Goal: Information Seeking & Learning: Learn about a topic

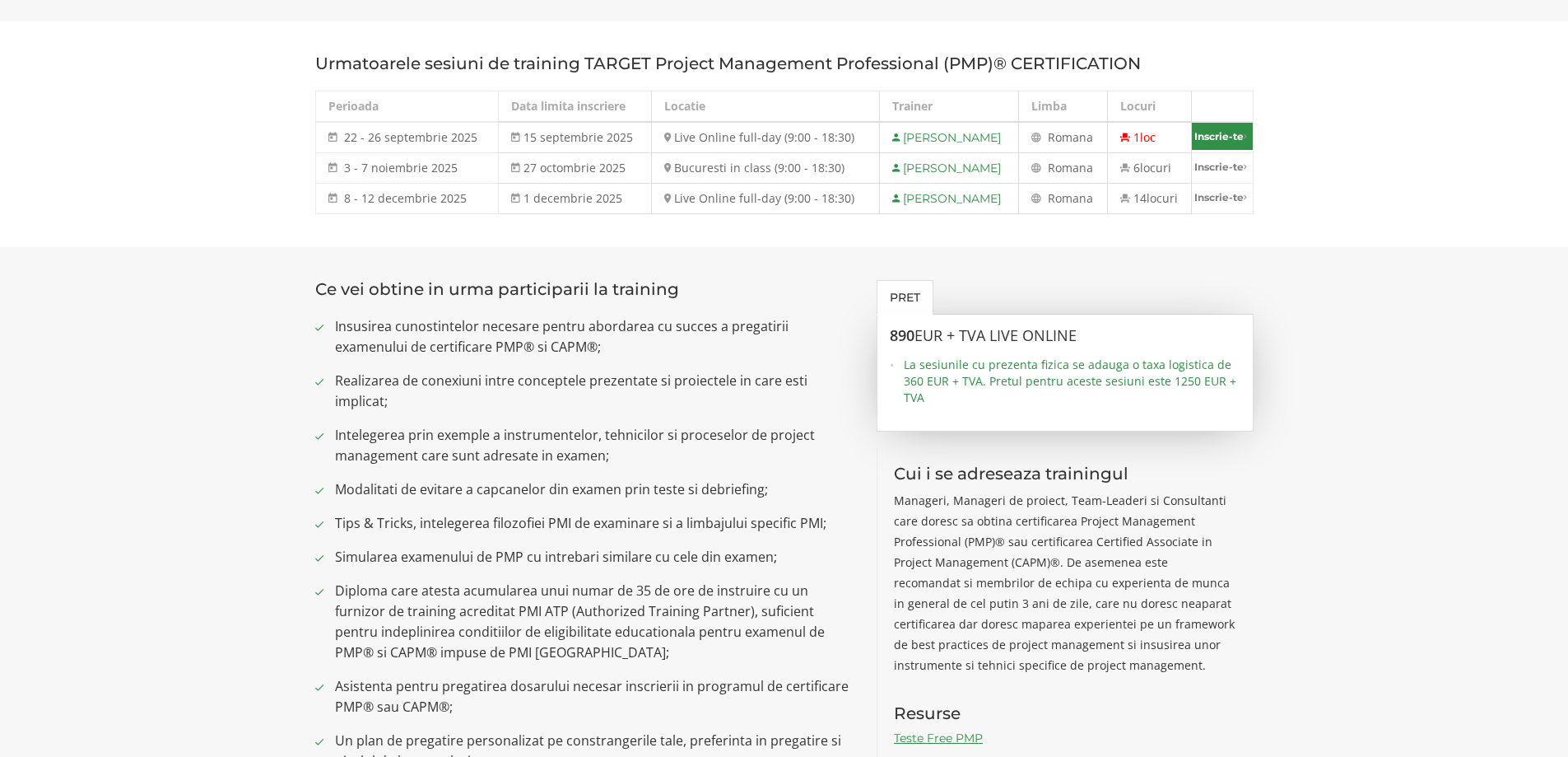
scroll to position [988, 0]
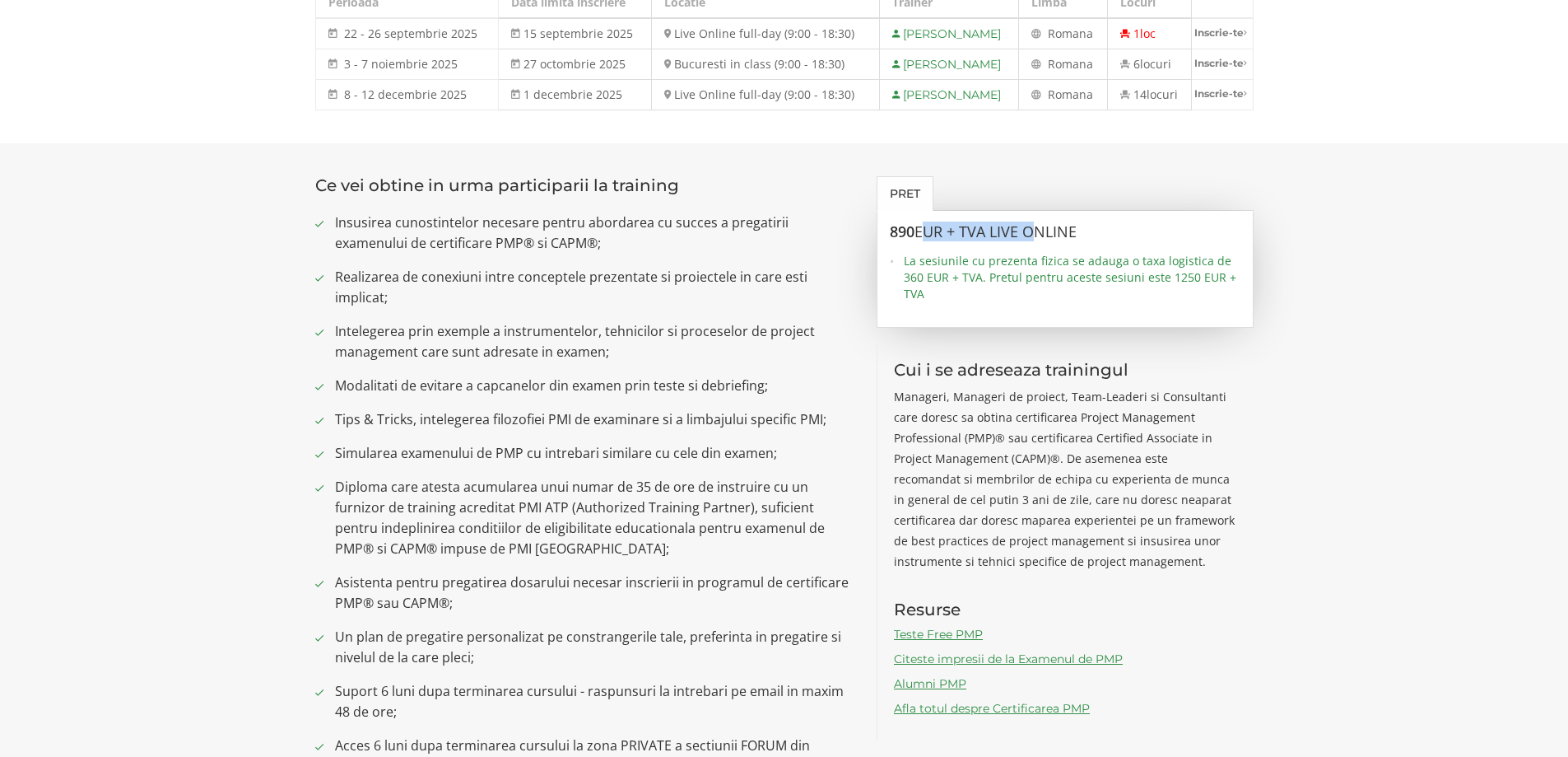
drag, startPoint x: 983, startPoint y: 237, endPoint x: 1041, endPoint y: 230, distance: 58.4
click at [1041, 231] on span "EUR + TVA LIVE ONLINE" at bounding box center [995, 231] width 162 height 20
click at [1041, 229] on span "EUR + TVA LIVE ONLINE" at bounding box center [995, 231] width 162 height 20
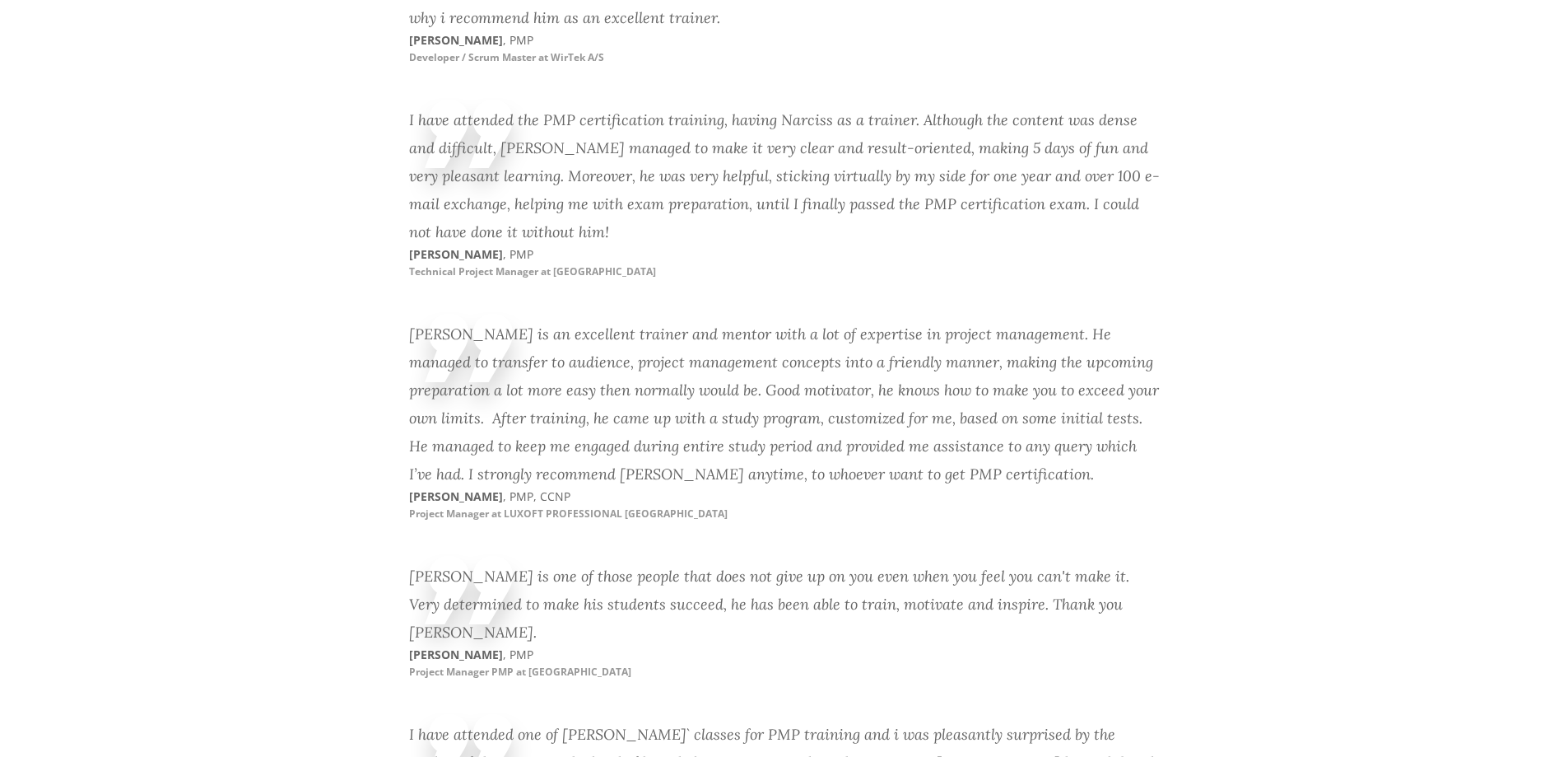
scroll to position [3816, 0]
drag, startPoint x: 527, startPoint y: 474, endPoint x: 569, endPoint y: 468, distance: 42.4
click at [569, 505] on small "Project Manager at LUXOFT PROFESSIONAL [GEOGRAPHIC_DATA]" at bounding box center [568, 511] width 319 height 14
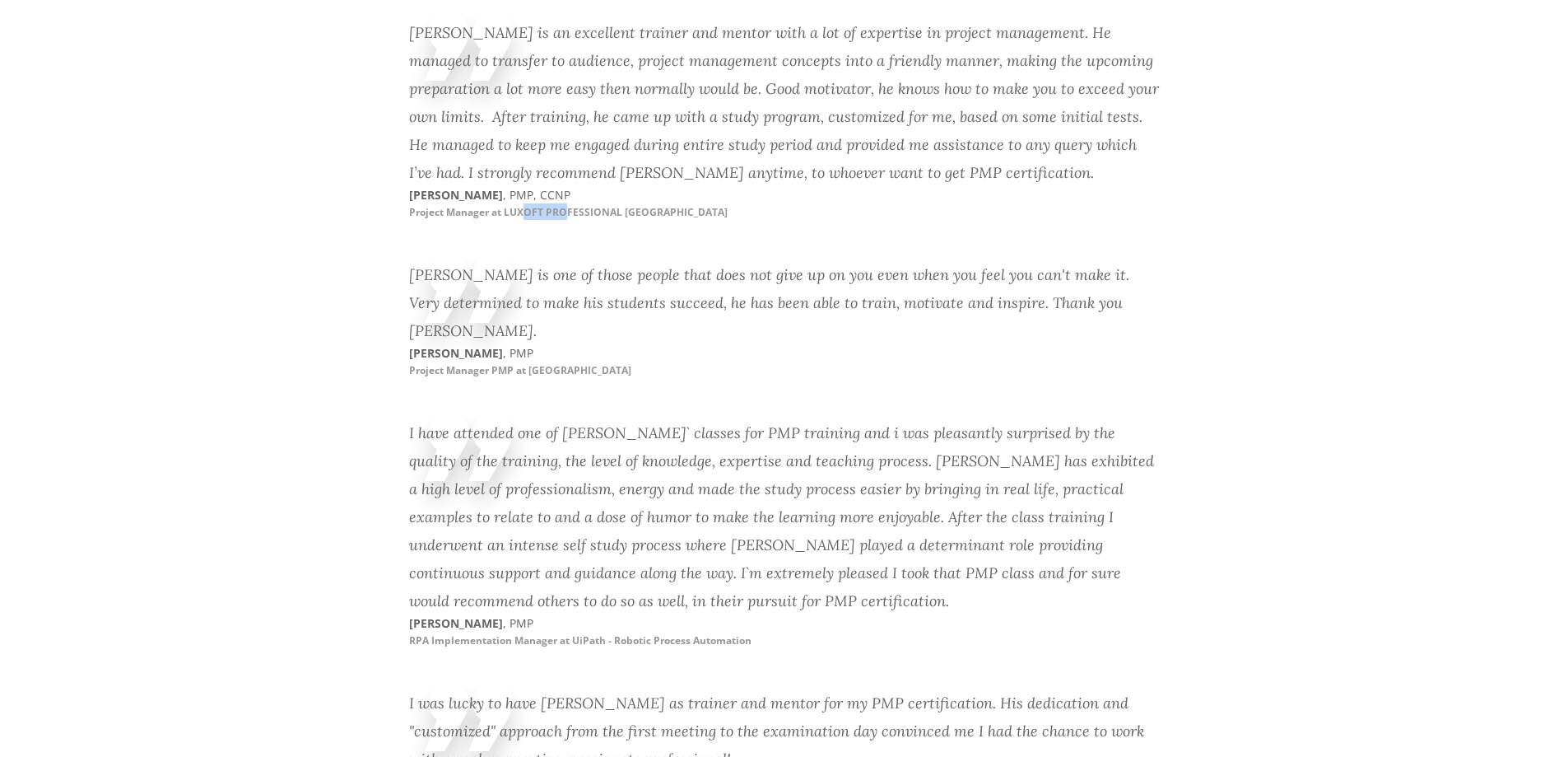
scroll to position [4173, 0]
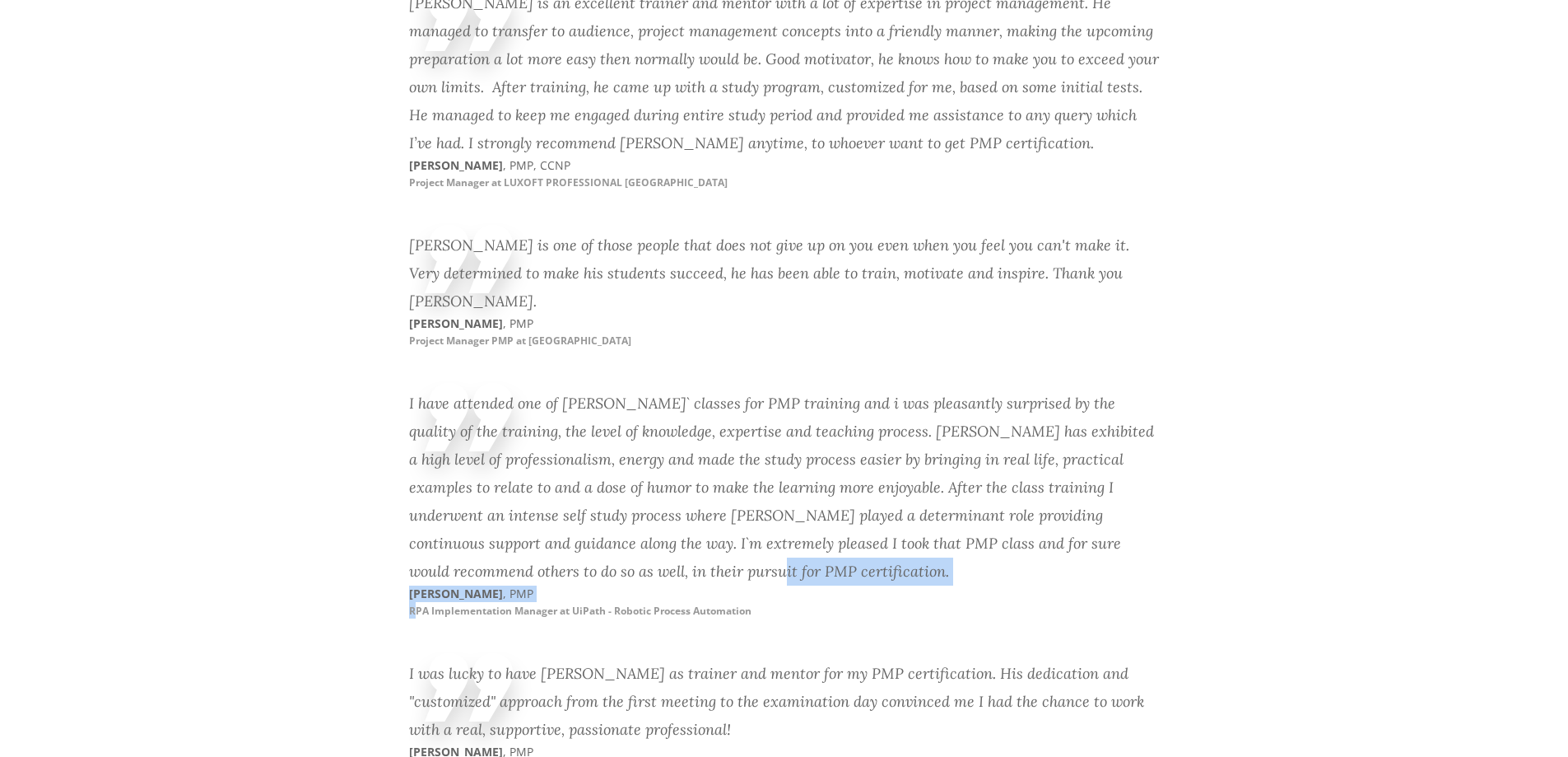
drag, startPoint x: 417, startPoint y: 542, endPoint x: 562, endPoint y: 552, distance: 145.3
click at [562, 552] on div "I have attended one of [PERSON_NAME]` classes for PMP training and i was pleasa…" at bounding box center [784, 516] width 751 height 270
drag, startPoint x: 566, startPoint y: 537, endPoint x: 547, endPoint y: 537, distance: 19.0
click at [566, 604] on small "RPA Implementation Manager at UiPath - Robotic Process Automation" at bounding box center [580, 611] width 343 height 14
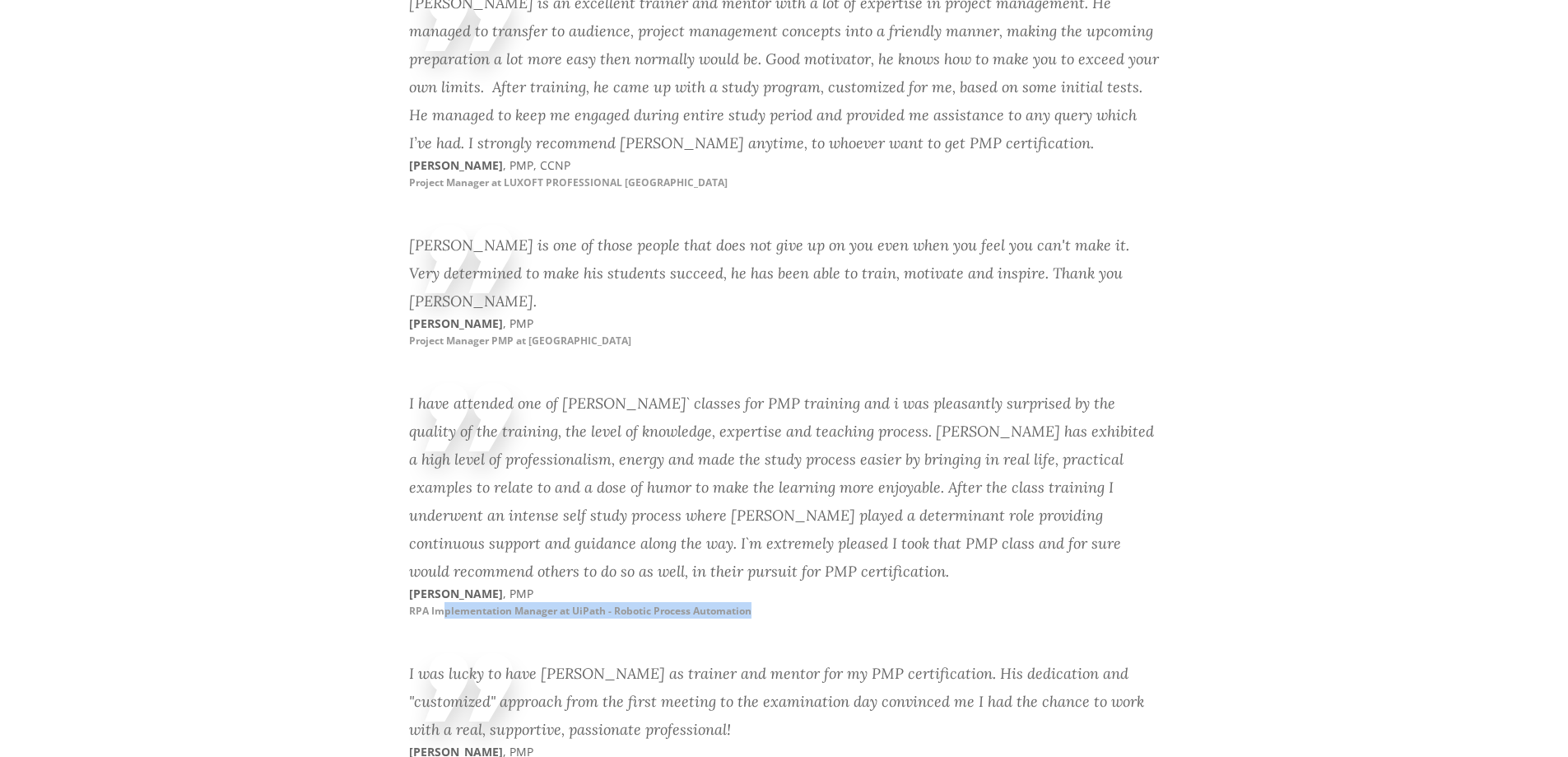
drag, startPoint x: 440, startPoint y: 545, endPoint x: 758, endPoint y: 545, distance: 318.0
click at [758, 586] on p "[PERSON_NAME] , PMP RPA Implementation Manager at UiPath - Robotic Process Auto…" at bounding box center [597, 602] width 375 height 33
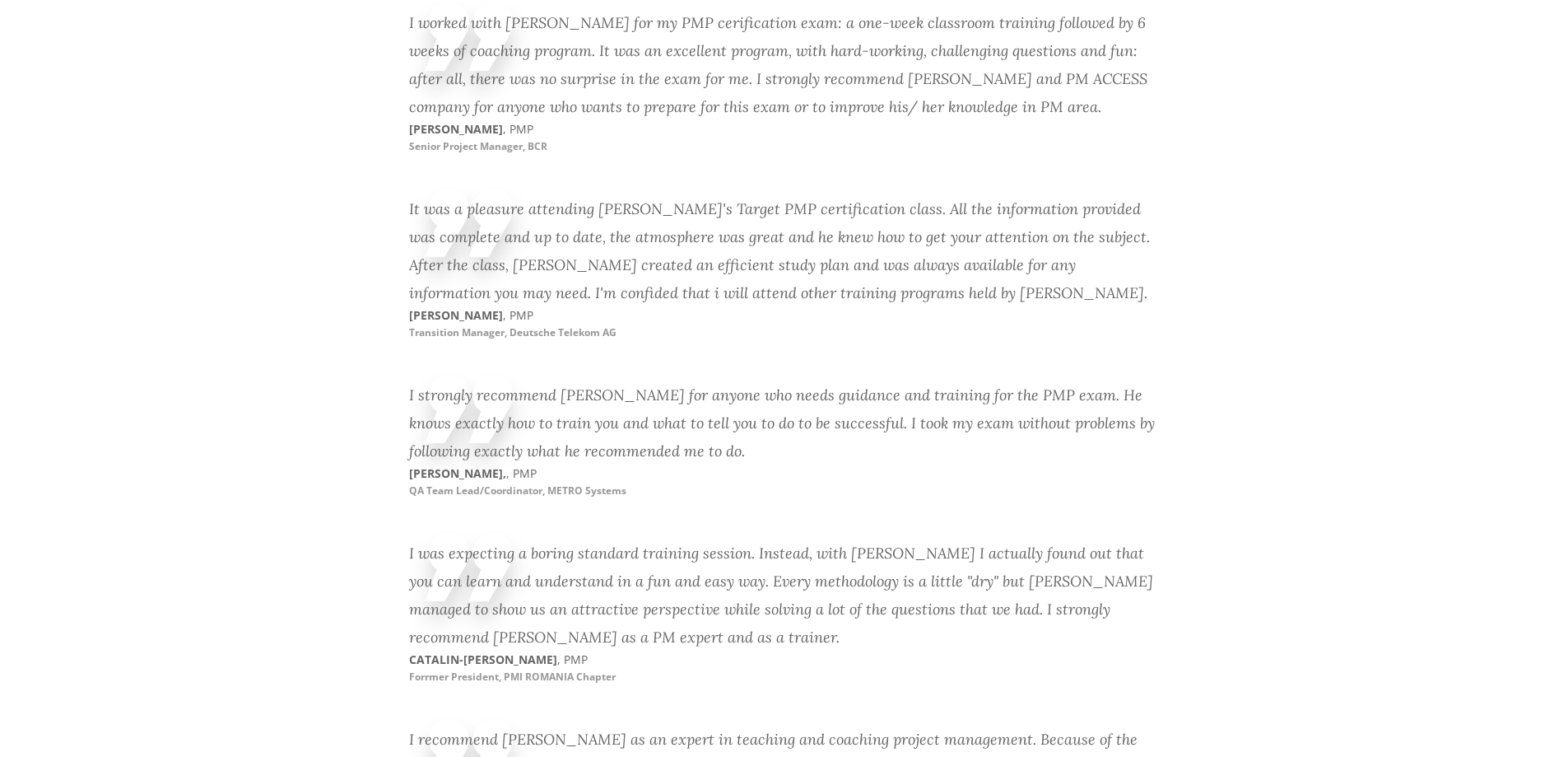
scroll to position [5491, 0]
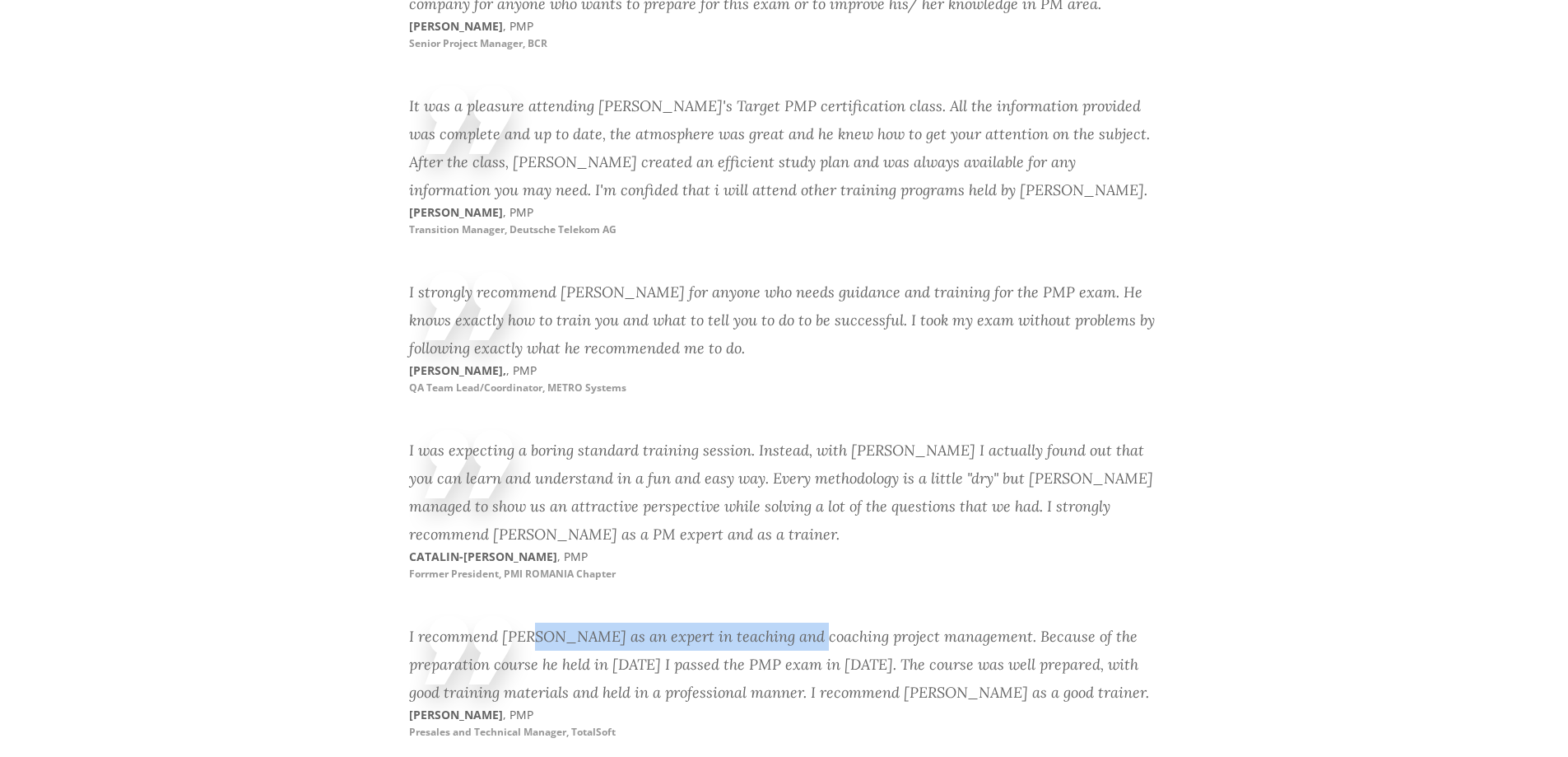
drag, startPoint x: 522, startPoint y: 591, endPoint x: 781, endPoint y: 583, distance: 259.1
click at [781, 622] on div "I recommend [PERSON_NAME] as an expert in teaching and coaching project managem…" at bounding box center [784, 664] width 751 height 84
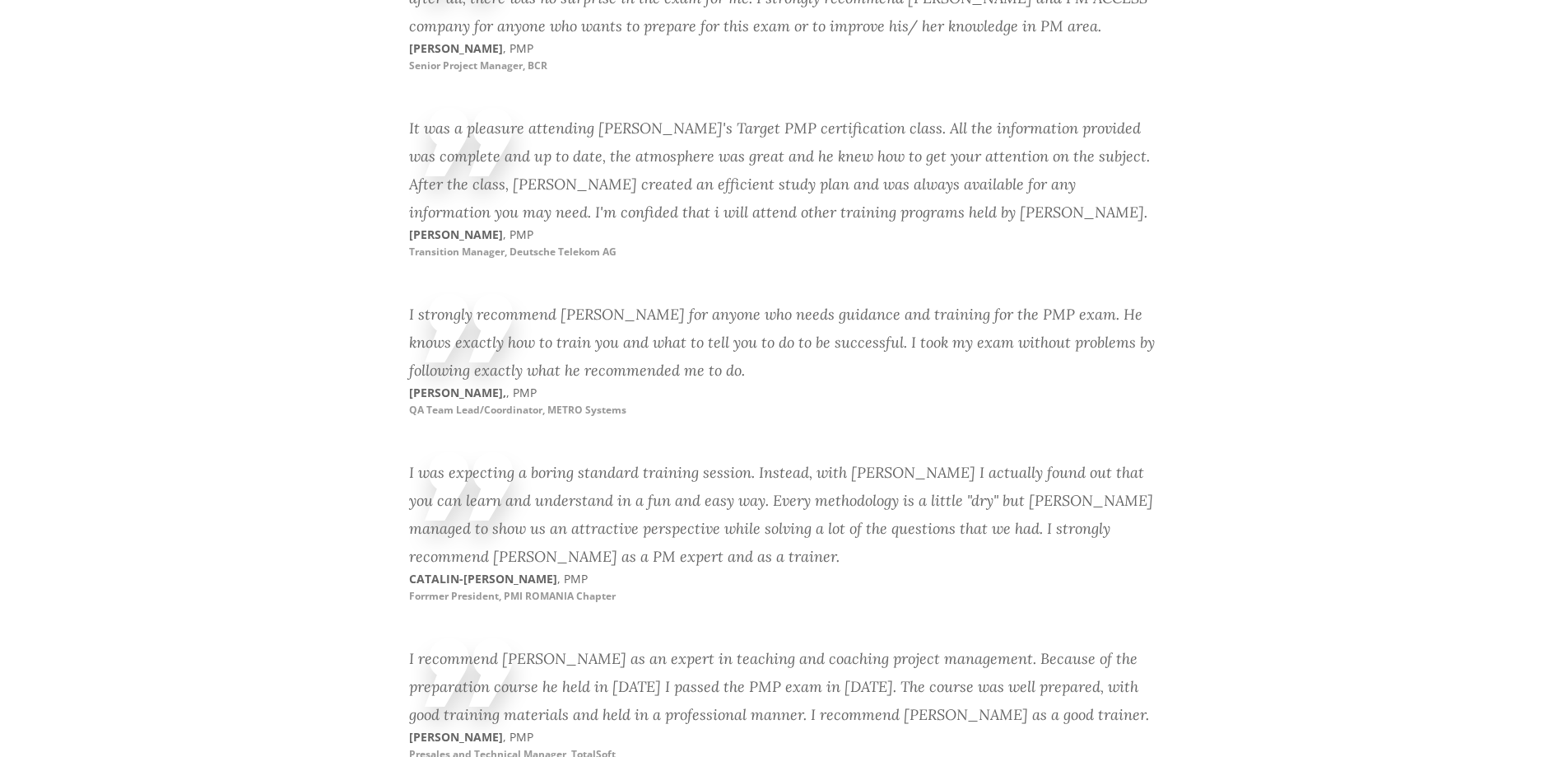
click at [695, 571] on p "CATALIN-[PERSON_NAME] , PMP Forrmer President, PMI ROMANIA Chapter" at bounding box center [597, 587] width 375 height 33
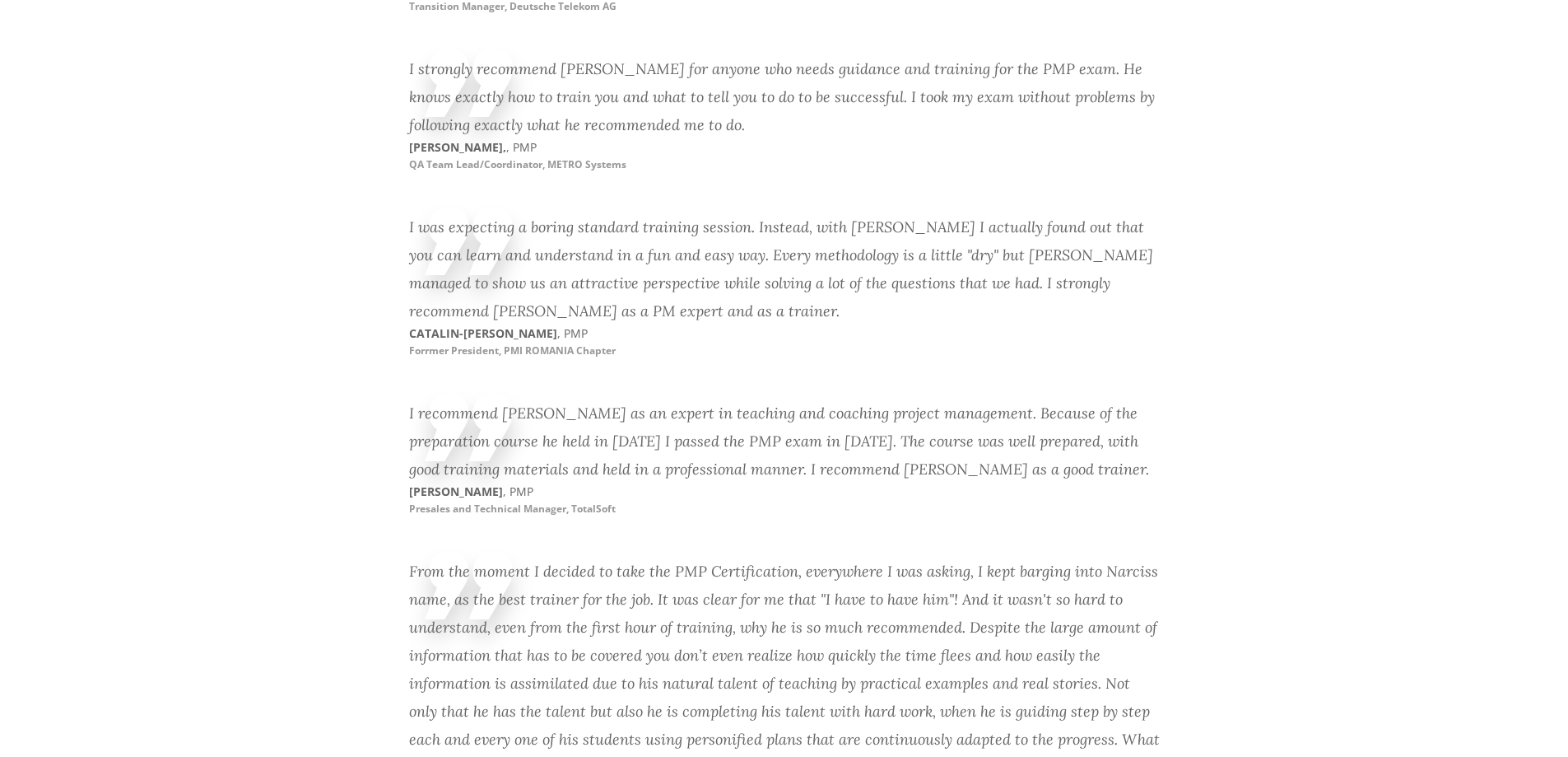
scroll to position [5653, 0]
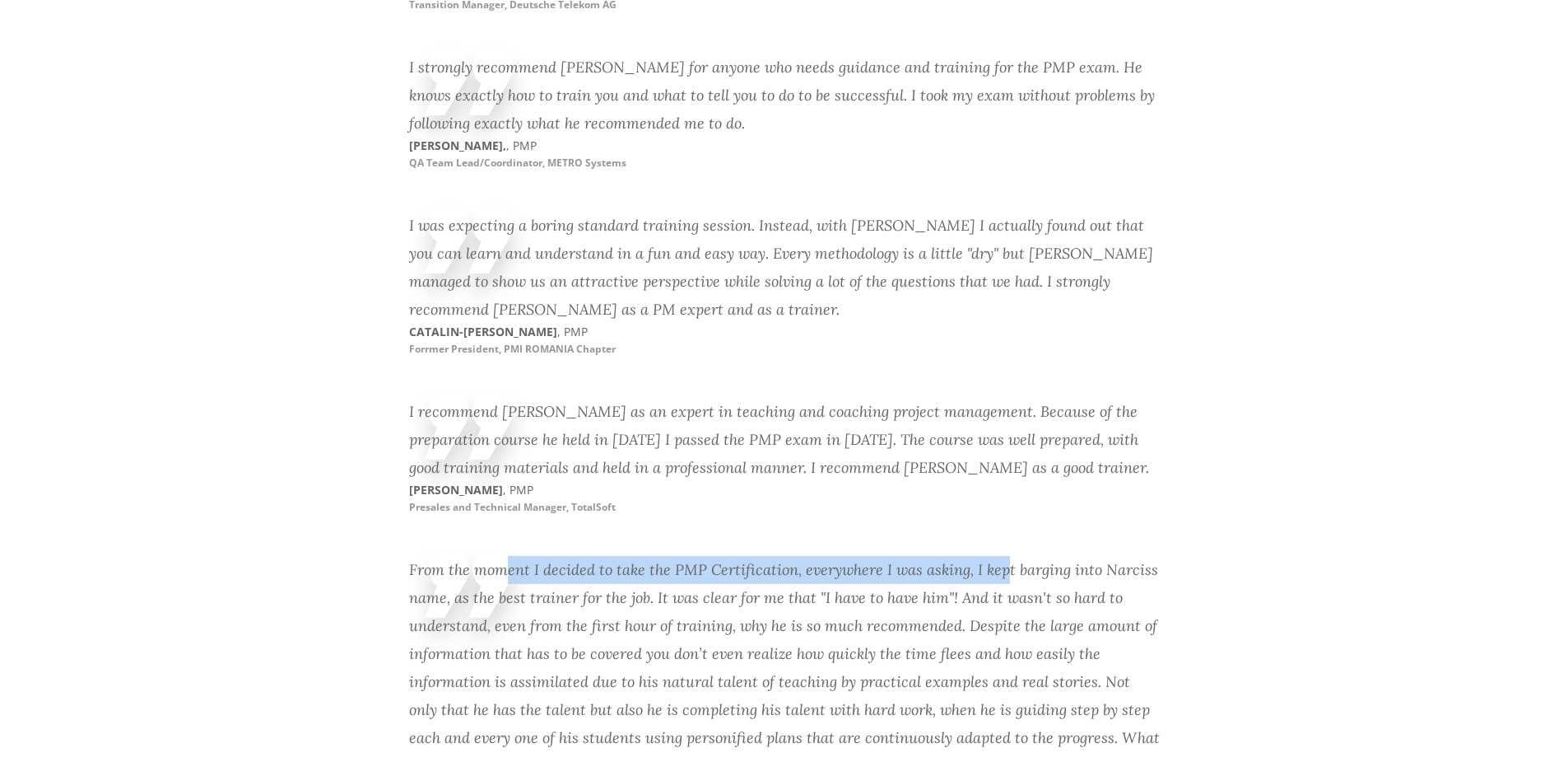
drag, startPoint x: 783, startPoint y: 501, endPoint x: 967, endPoint y: 511, distance: 184.3
click at [967, 556] on div "From the moment I decided to take the PMP Certification, everywhere I was askin…" at bounding box center [784, 682] width 751 height 252
click at [803, 548] on div "From the moment I decided to take the PMP Certification, everywhere I was askin…" at bounding box center [784, 711] width 751 height 326
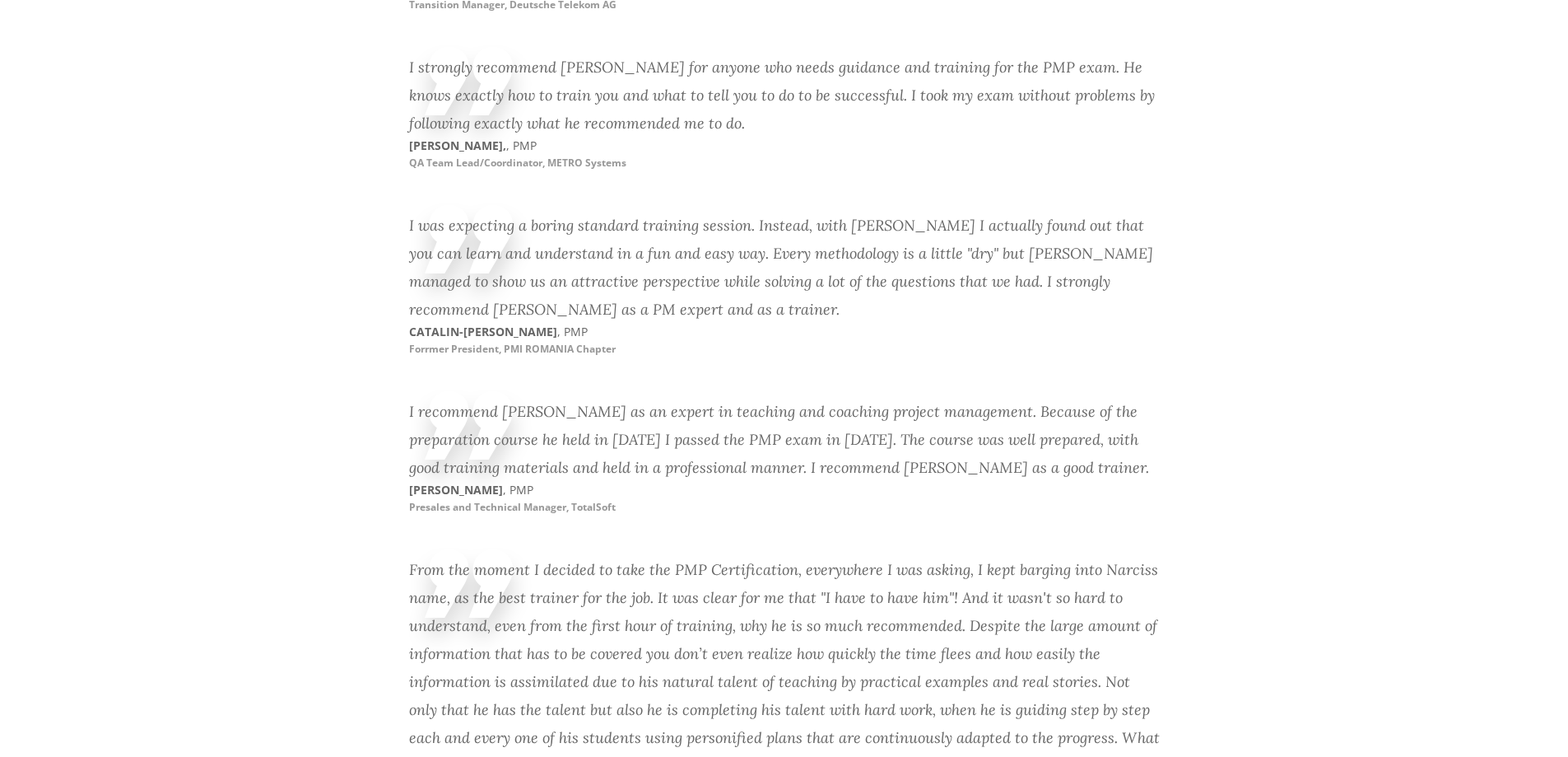
click at [998, 556] on div "From the moment I decided to take the PMP Certification, everywhere I was askin…" at bounding box center [784, 682] width 751 height 252
drag, startPoint x: 990, startPoint y: 509, endPoint x: 1137, endPoint y: 510, distance: 147.0
click at [1134, 556] on div "From the moment I decided to take the PMP Certification, everywhere I was askin…" at bounding box center [784, 682] width 751 height 252
click at [1144, 556] on div "From the moment I decided to take the PMP Certification, everywhere I was askin…" at bounding box center [784, 682] width 751 height 252
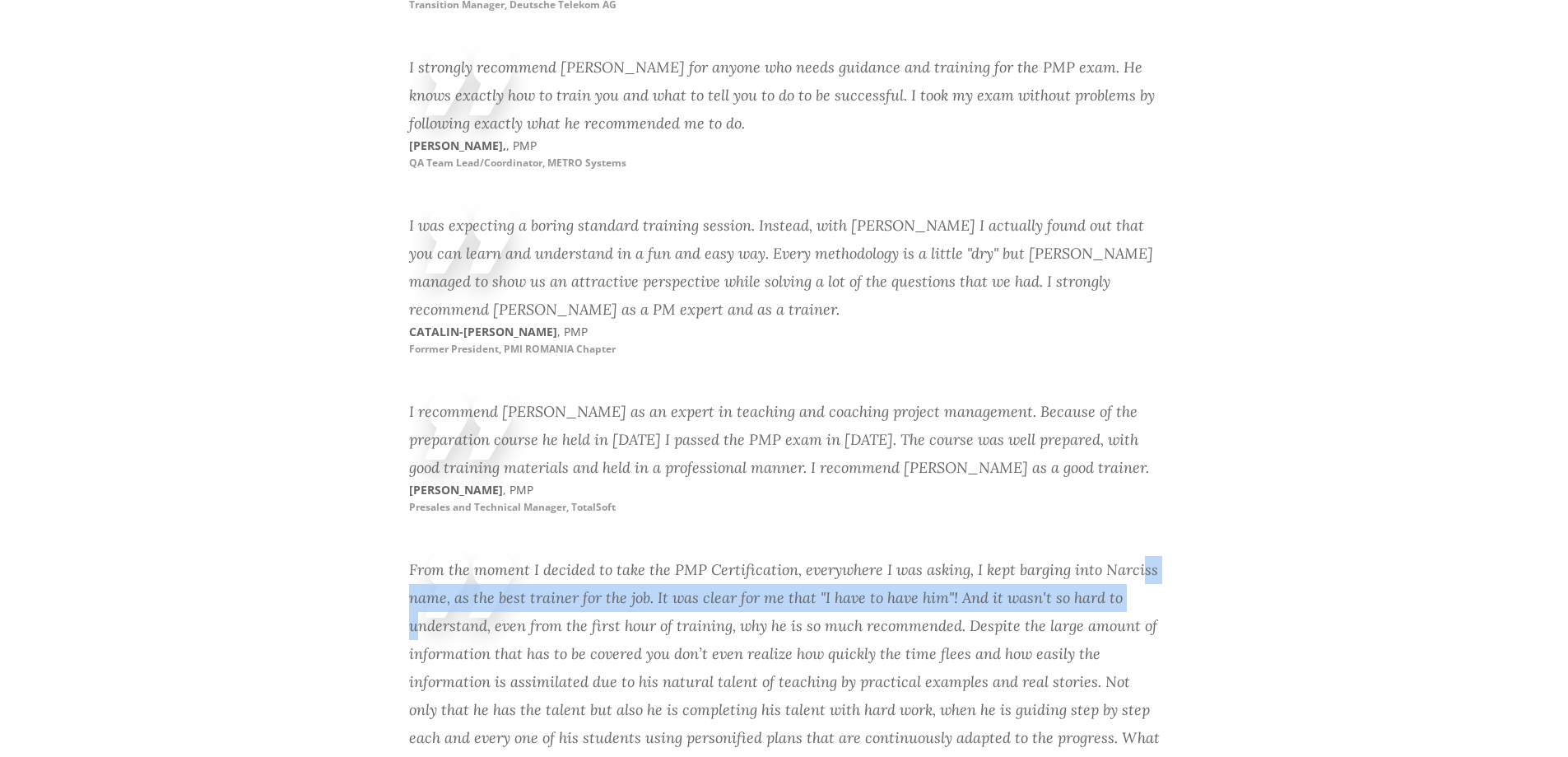
drag, startPoint x: 1124, startPoint y: 505, endPoint x: 1126, endPoint y: 525, distance: 20.1
click at [1126, 556] on div "From the moment I decided to take the PMP Certification, everywhere I was askin…" at bounding box center [784, 682] width 751 height 252
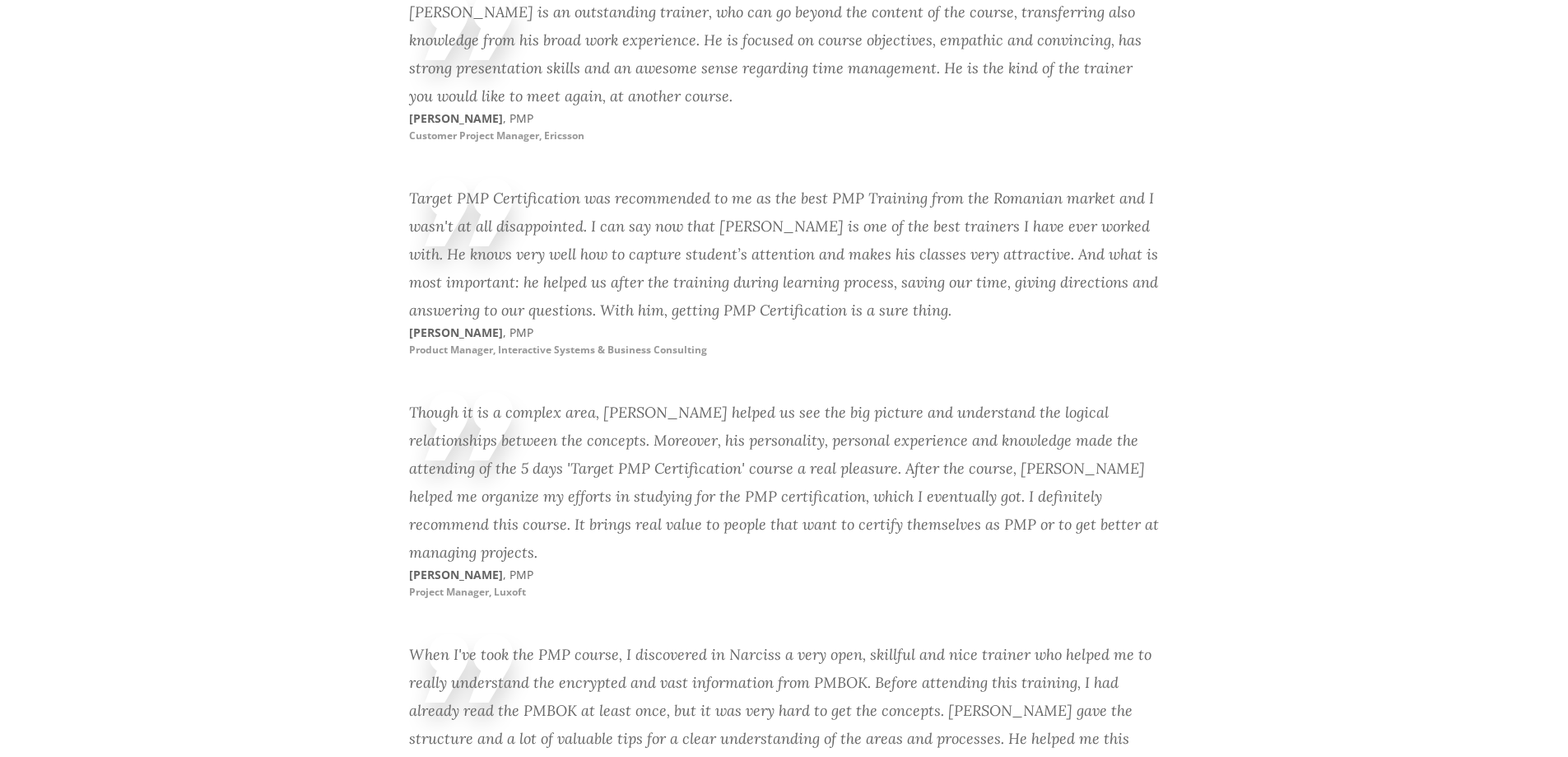
scroll to position [7714, 0]
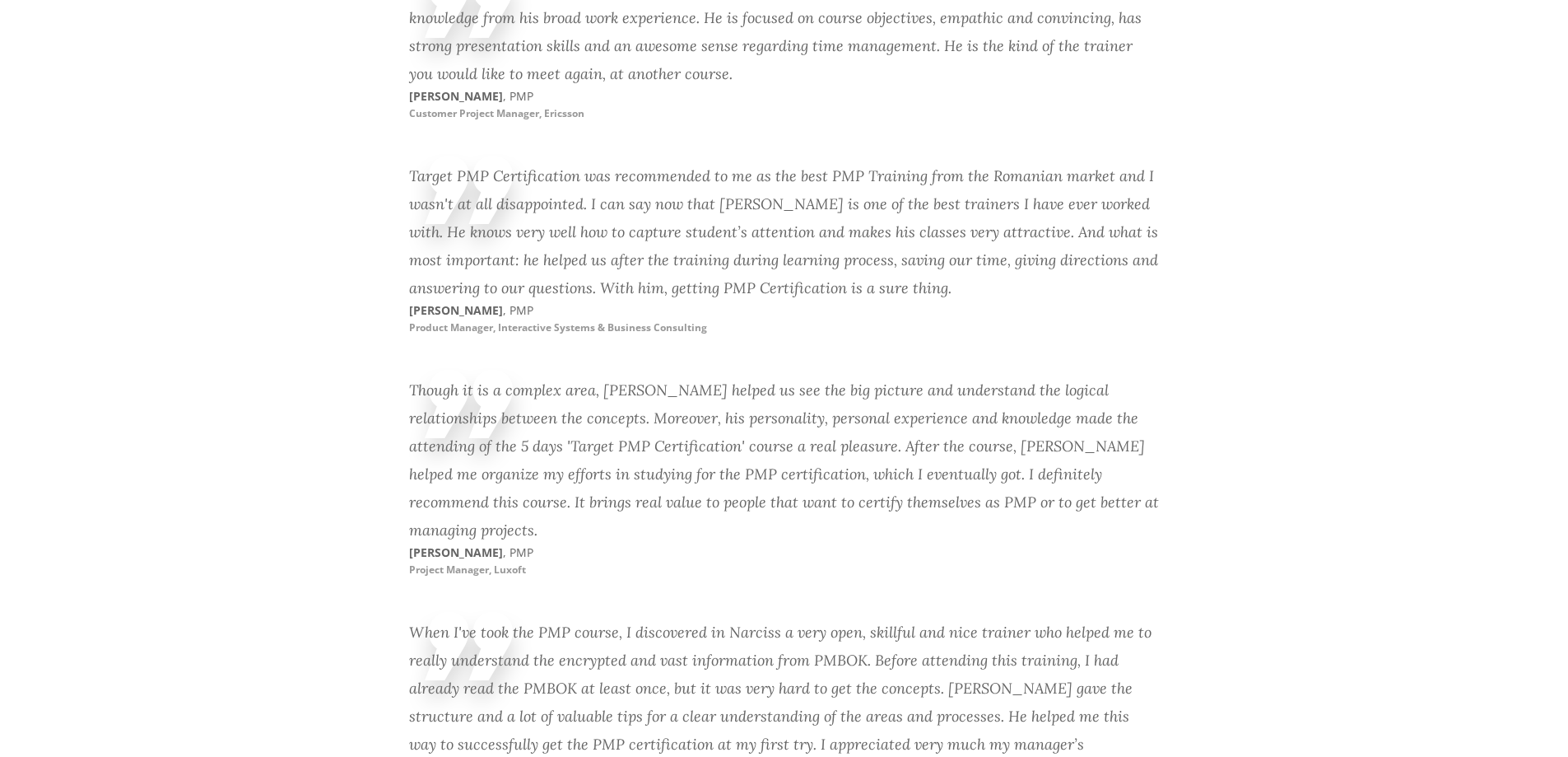
drag, startPoint x: 604, startPoint y: 163, endPoint x: 604, endPoint y: 147, distance: 16.0
drag, startPoint x: 604, startPoint y: 147, endPoint x: 479, endPoint y: 222, distance: 145.8
click at [565, 162] on div "Target PMP Certification was recommended to me as the best PMP Training from th…" at bounding box center [784, 231] width 751 height 140
drag, startPoint x: 468, startPoint y: 291, endPoint x: 665, endPoint y: 296, distance: 197.1
click at [665, 377] on div "Though it is a complex area, [PERSON_NAME] helped us see the big picture and un…" at bounding box center [784, 460] width 751 height 168
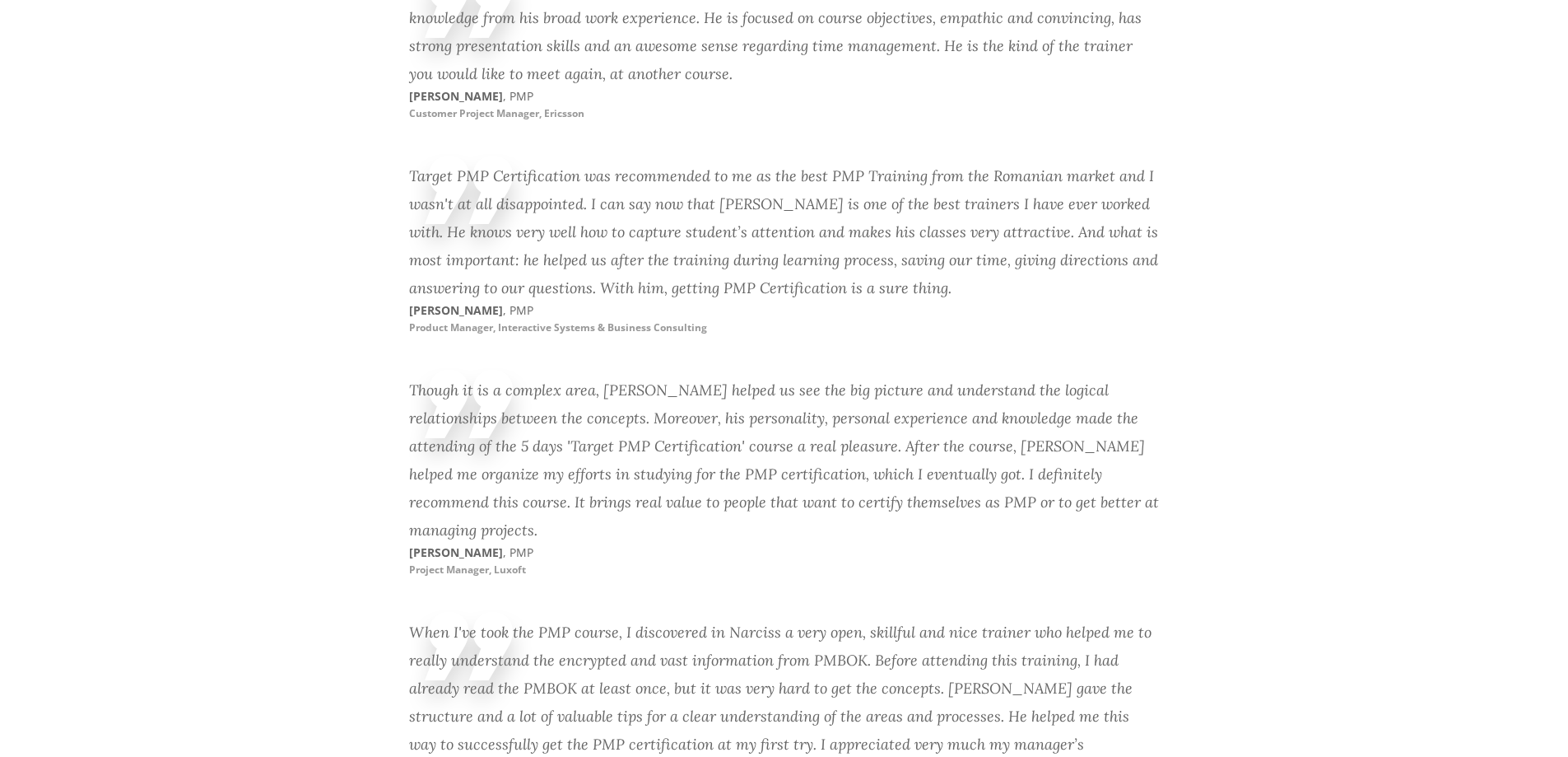
click at [426, 377] on div "Though it is a complex area, [PERSON_NAME] helped us see the big picture and un…" at bounding box center [784, 460] width 751 height 168
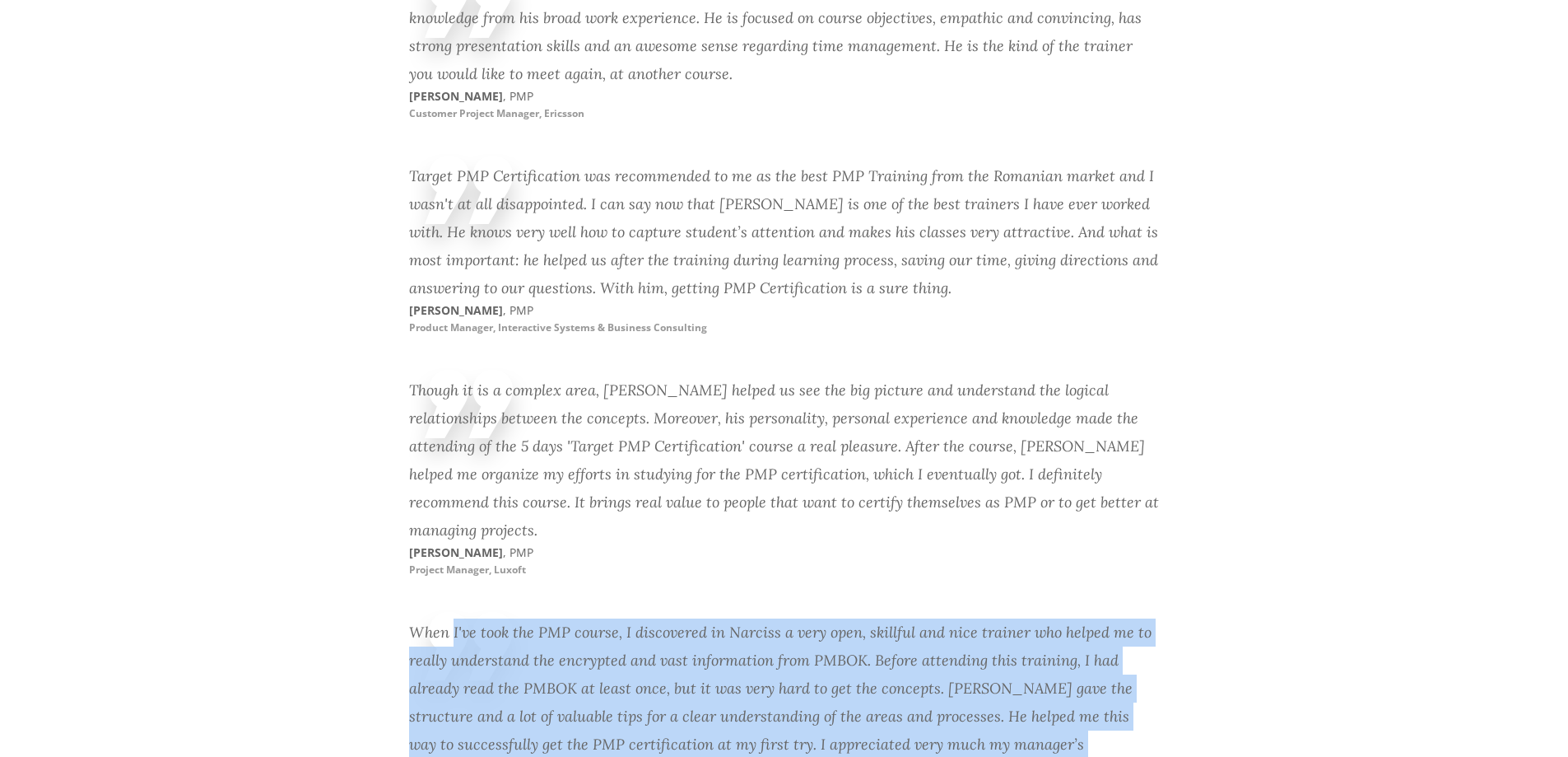
drag, startPoint x: 437, startPoint y: 505, endPoint x: 452, endPoint y: 633, distance: 128.9
click at [453, 636] on div "When I've took the PMP course, I discovered in Narciss a very open, skillful an…" at bounding box center [784, 702] width 751 height 168
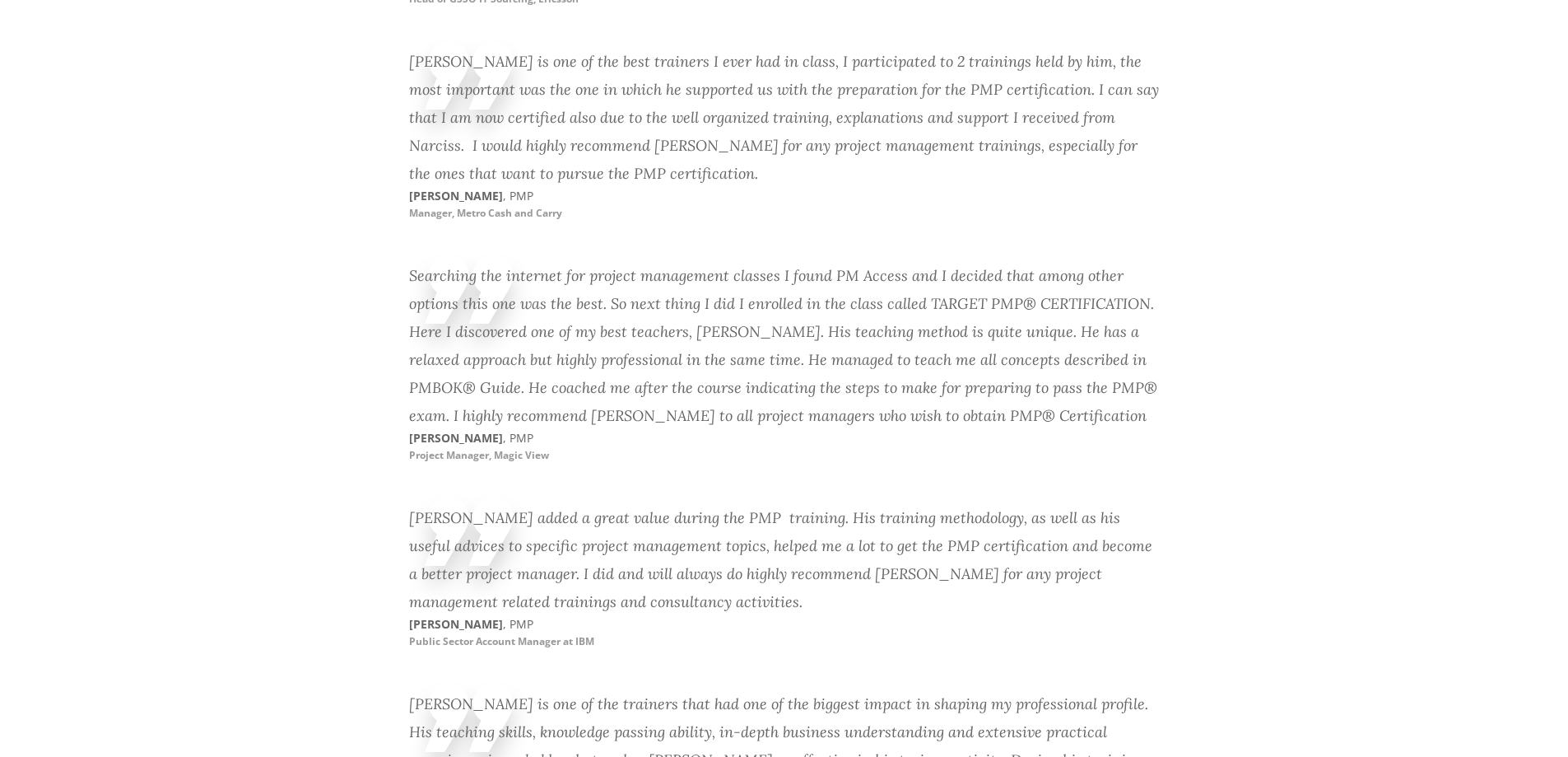
scroll to position [9114, 0]
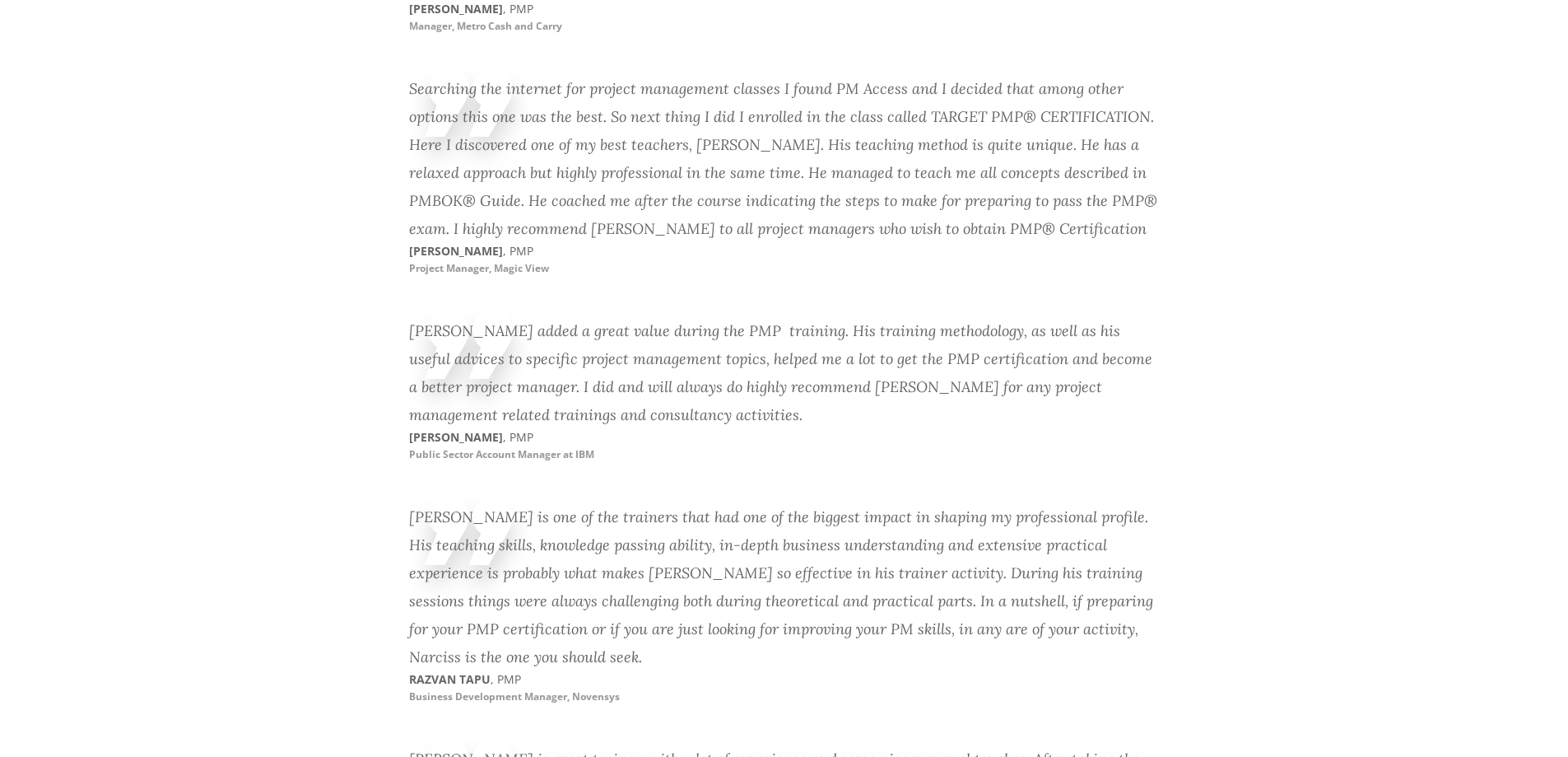
drag, startPoint x: 450, startPoint y: 387, endPoint x: 424, endPoint y: 393, distance: 26.7
click at [438, 503] on div "[PERSON_NAME] is one of the trainers that had one of the biggest impact in shap…" at bounding box center [784, 587] width 751 height 168
drag, startPoint x: 421, startPoint y: 396, endPoint x: 467, endPoint y: 404, distance: 46.7
click at [466, 503] on div "[PERSON_NAME] is one of the trainers that had one of the biggest impact in shap…" at bounding box center [784, 587] width 751 height 168
